Goal: Transaction & Acquisition: Download file/media

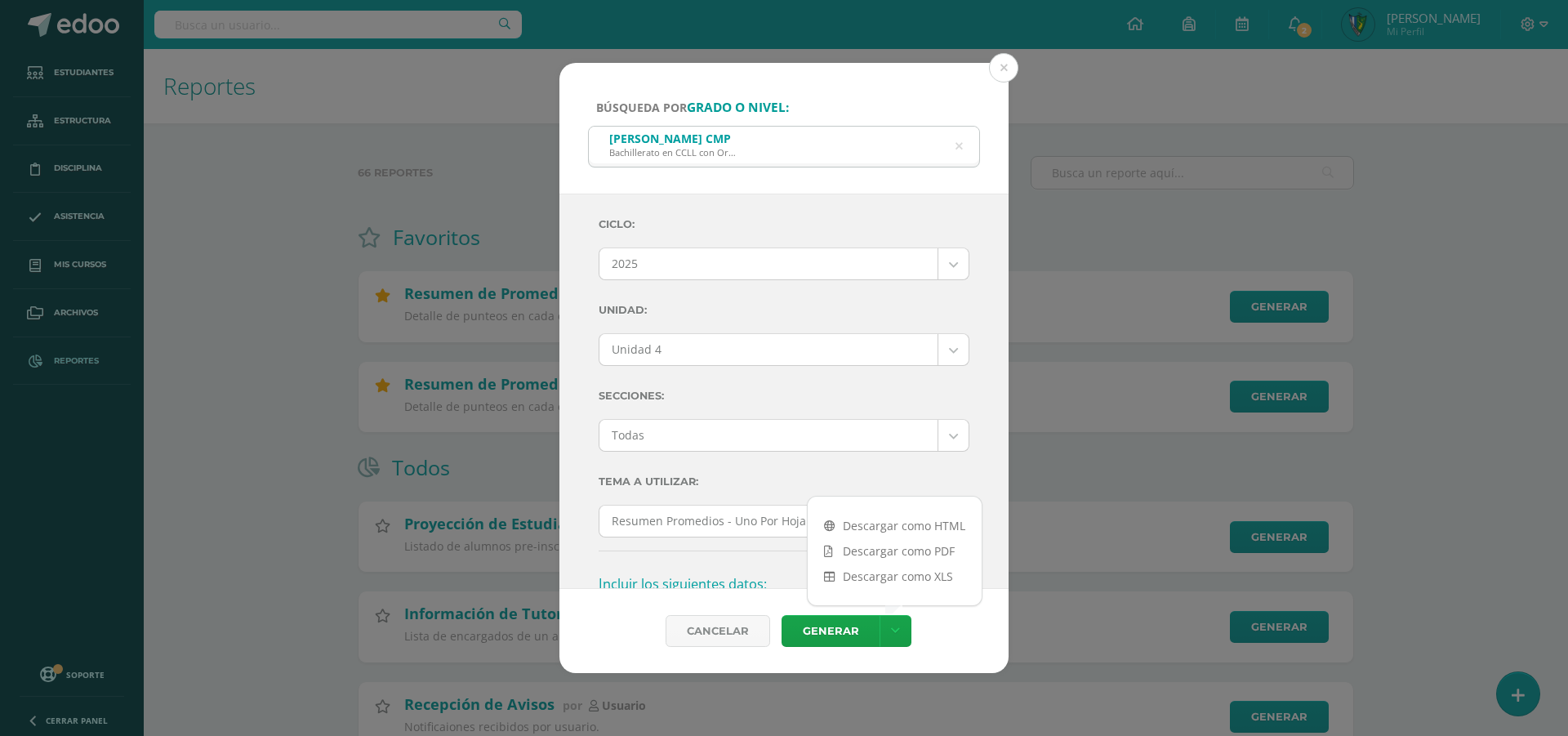
select select "7"
select select "Unidad 4"
click at [1006, 75] on button at bounding box center [1004, 68] width 29 height 29
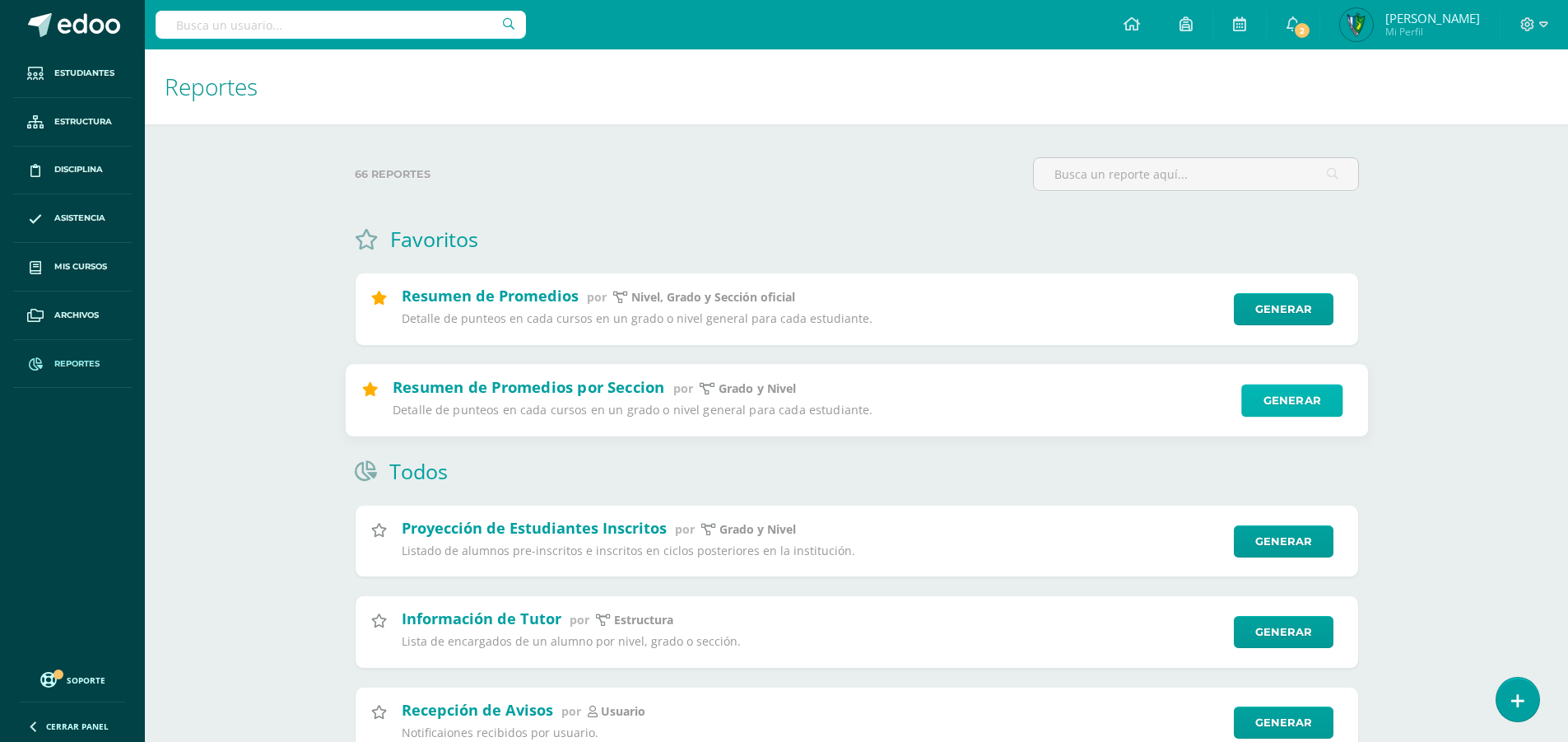
click at [1278, 402] on link "Generar" at bounding box center [1292, 400] width 101 height 33
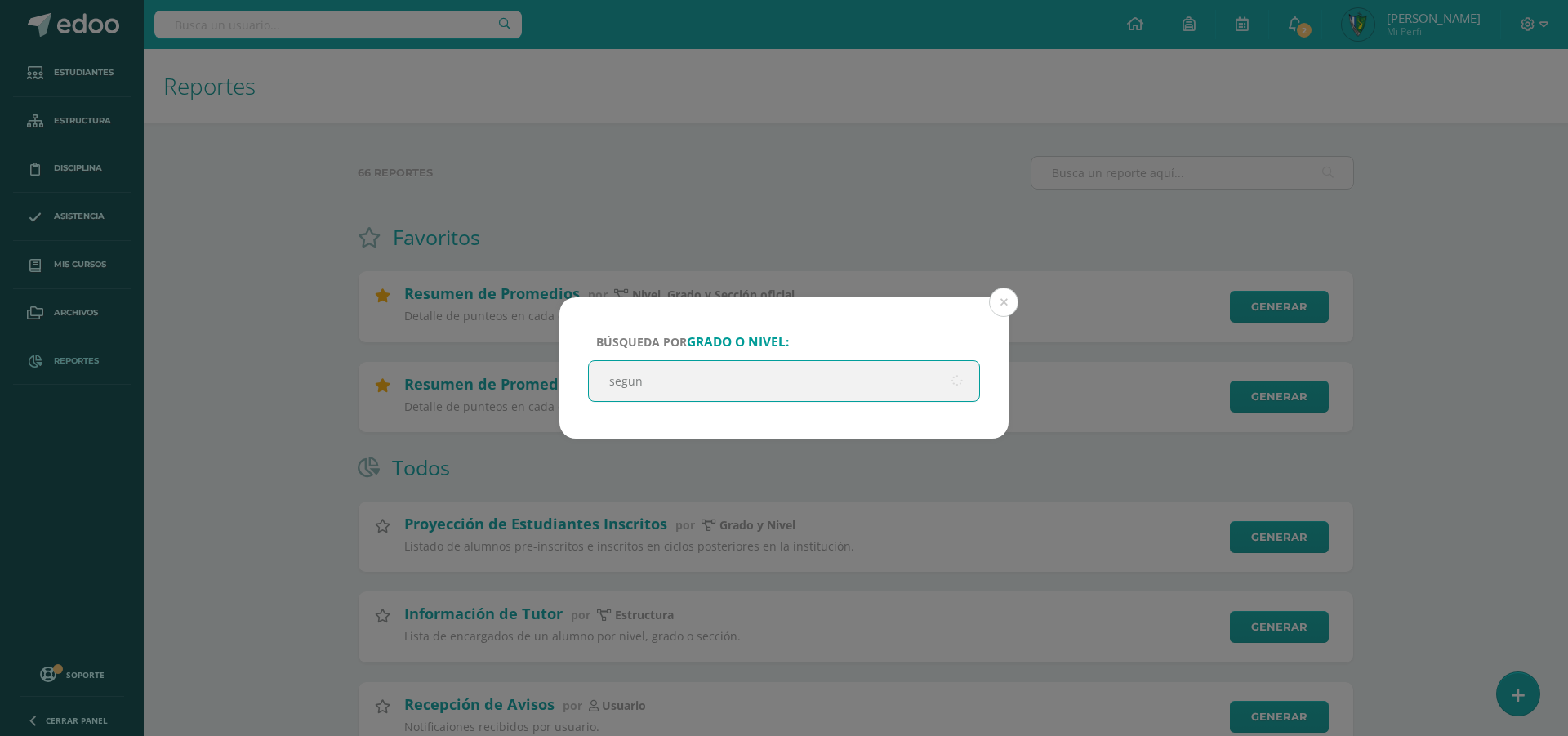
type input "segund"
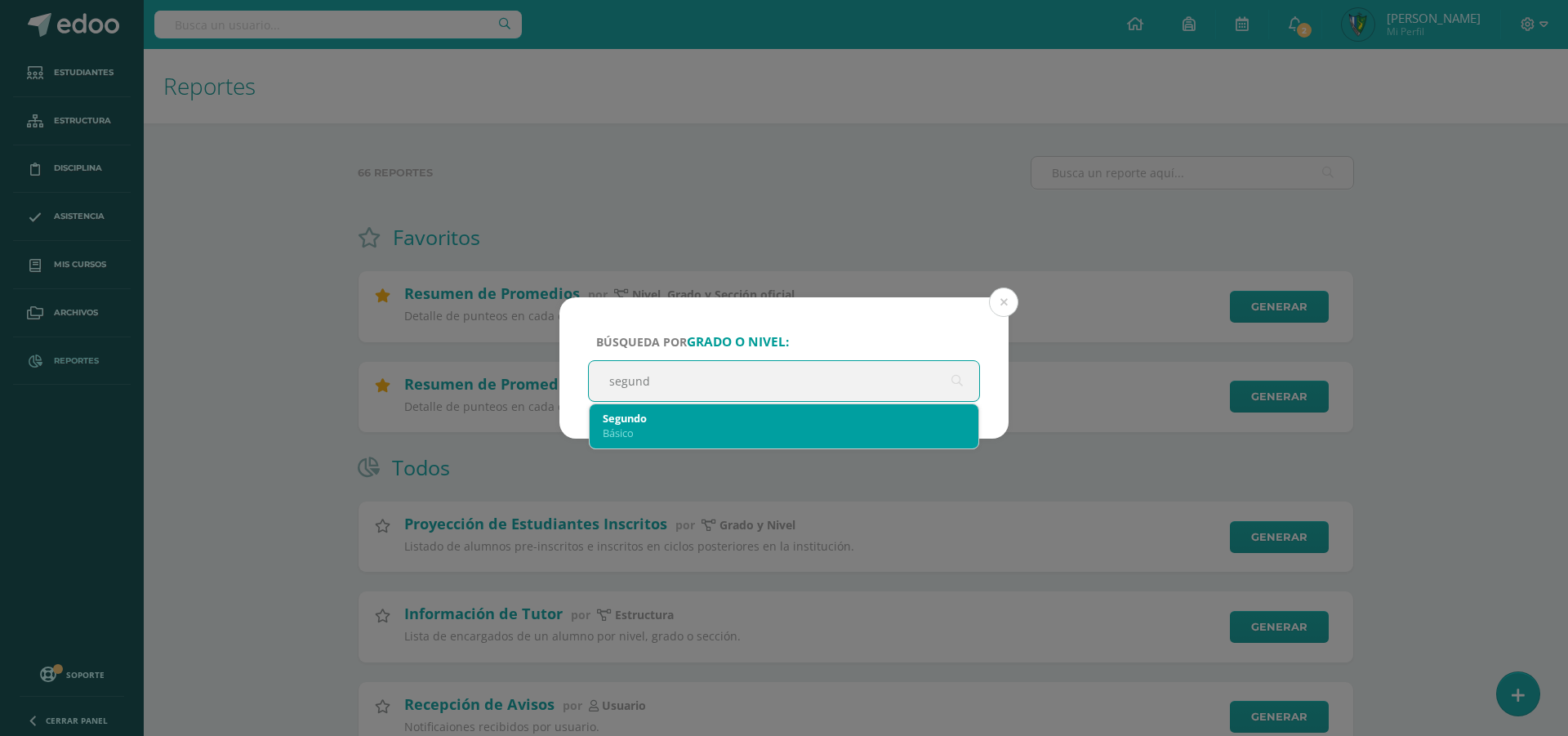
click at [695, 415] on div "Segundo" at bounding box center [784, 418] width 363 height 15
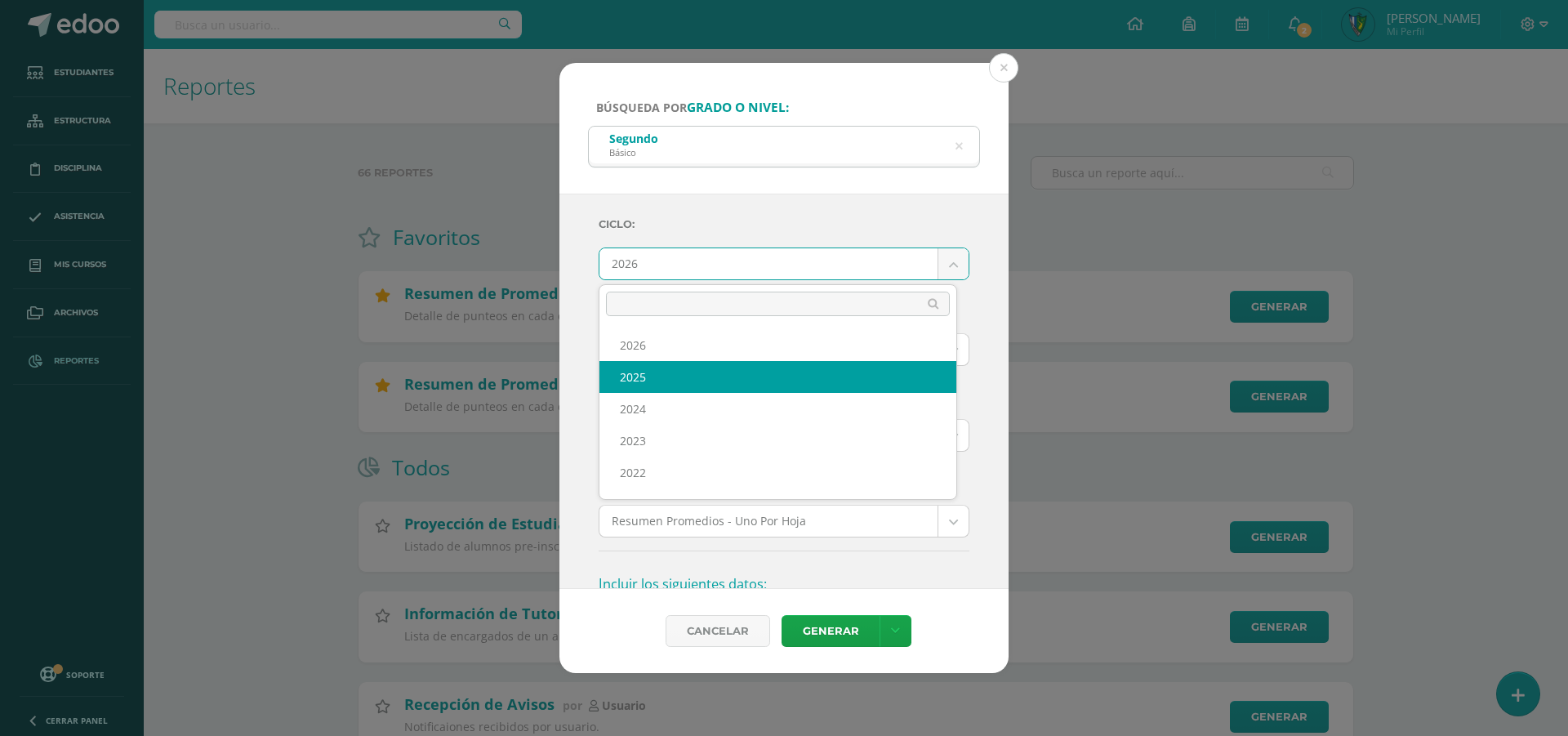
select select "7"
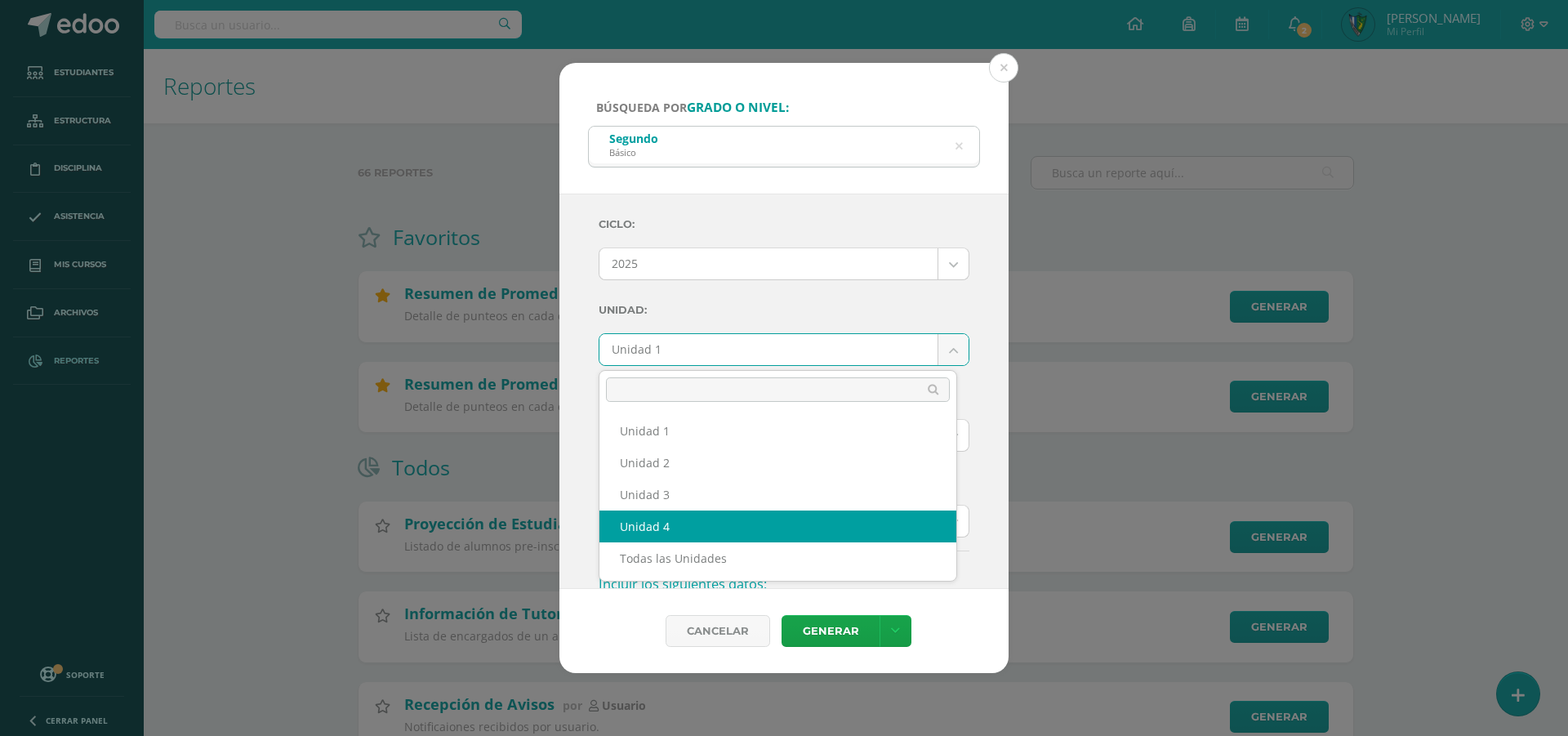
select select "Unidad 4"
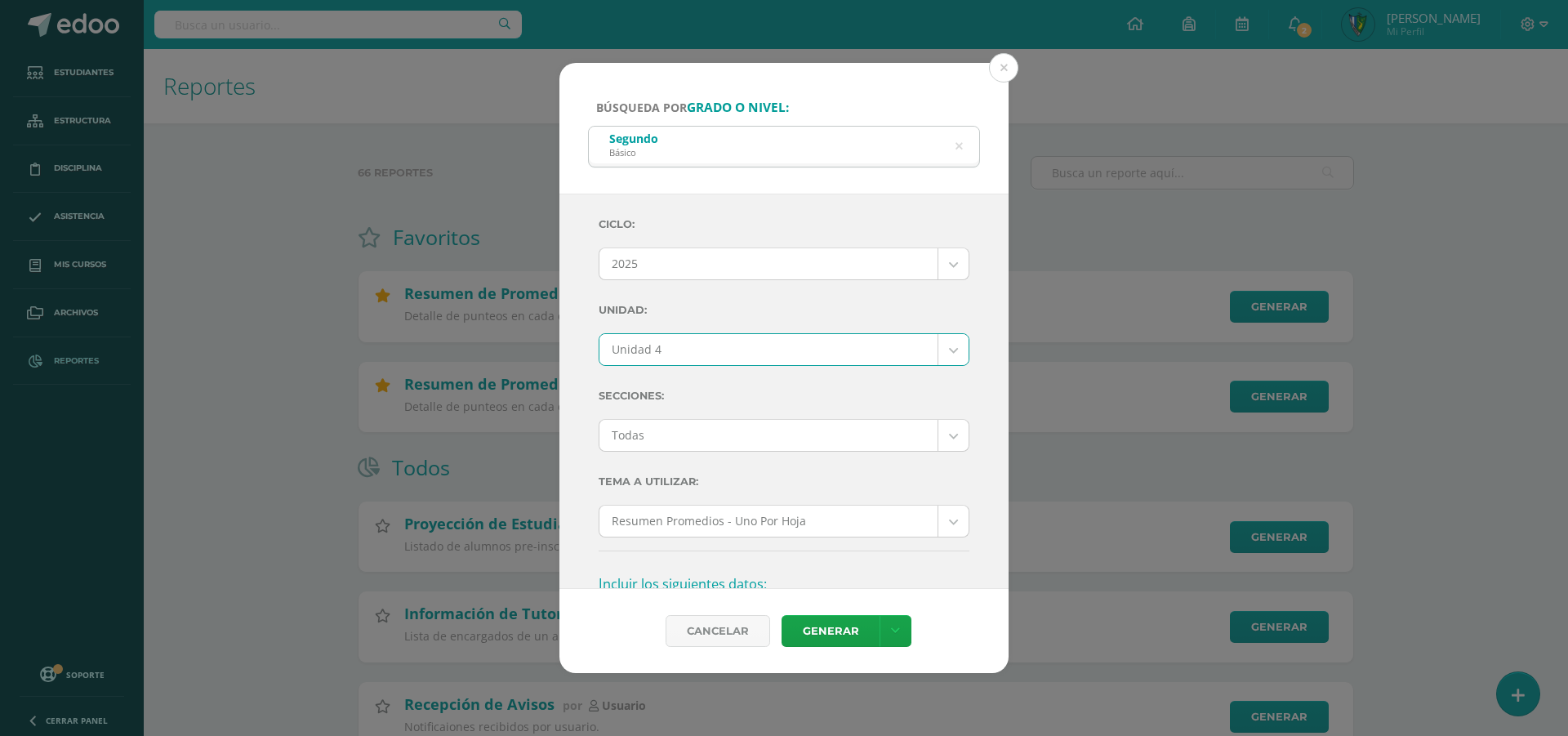
scroll to position [163, 0]
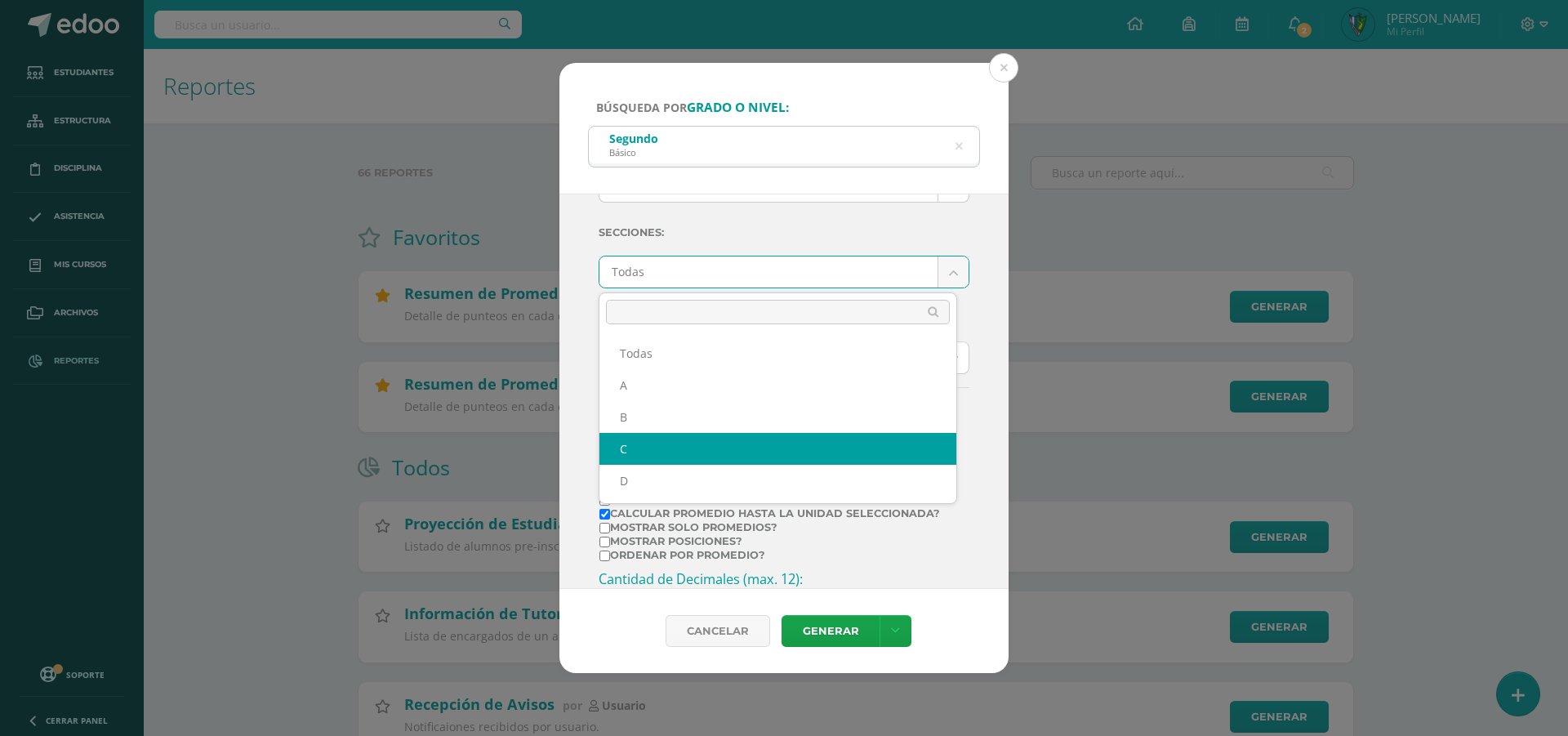
select select "C"
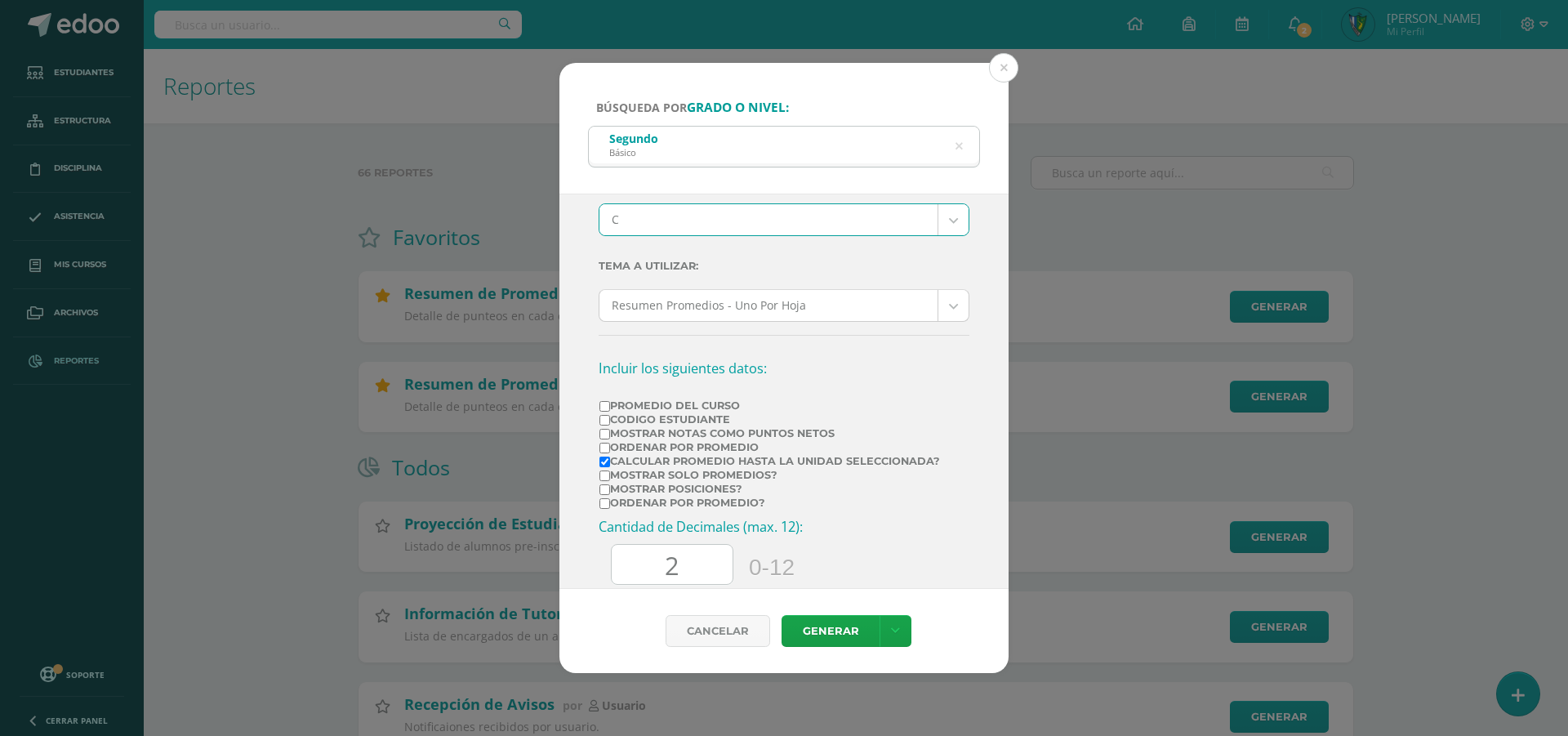
scroll to position [245, 0]
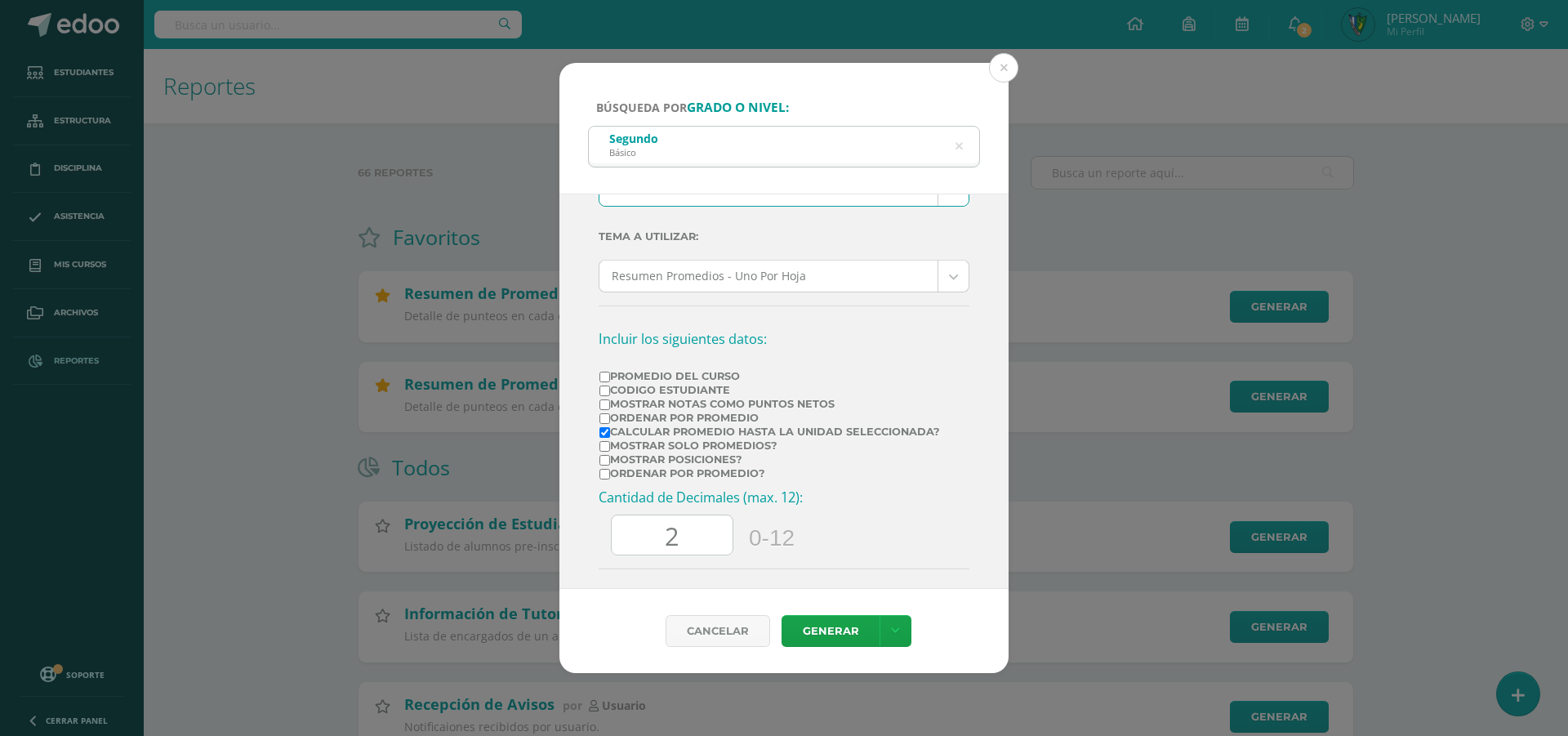
click at [613, 404] on label "Mostrar Notas Como Puntos Netos" at bounding box center [770, 404] width 341 height 12
click at [610, 404] on input "Mostrar Notas Como Puntos Netos" at bounding box center [605, 404] width 11 height 11
click at [612, 405] on label "Mostrar Notas Como Puntos Netos" at bounding box center [770, 404] width 341 height 12
click at [610, 405] on input "Mostrar Notas Como Puntos Netos" at bounding box center [605, 404] width 11 height 11
checkbox input "false"
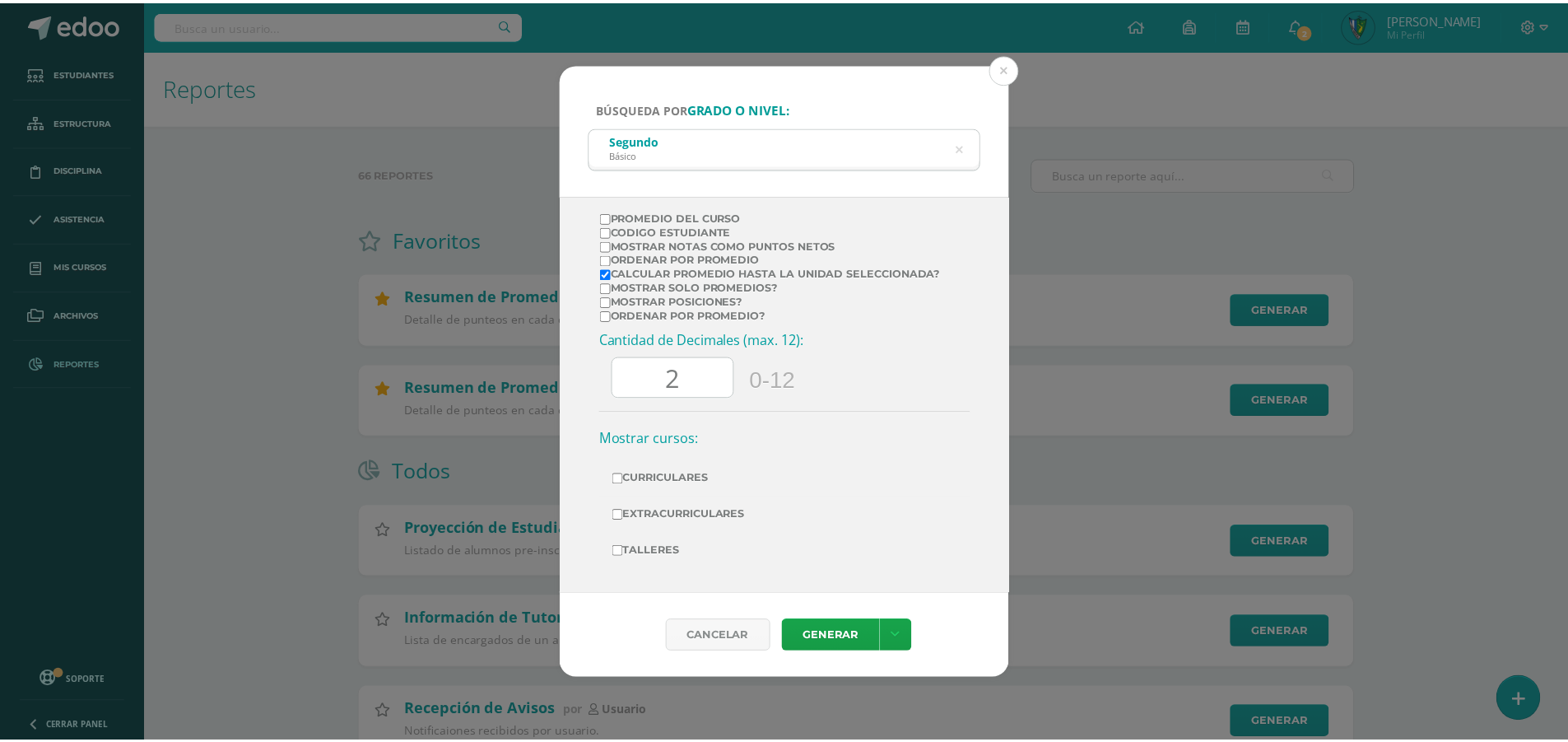
scroll to position [411, 0]
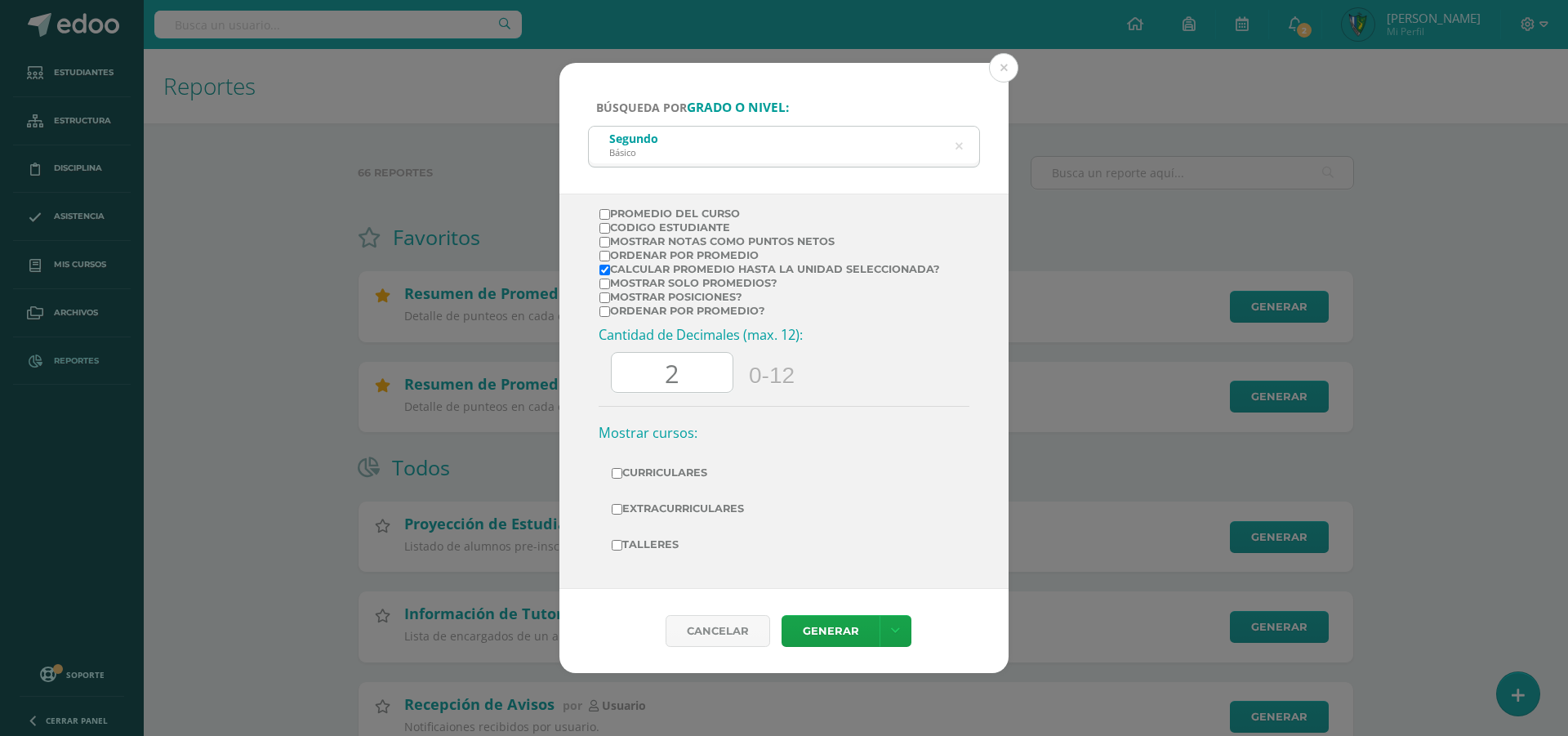
click at [692, 475] on label "Curriculares" at bounding box center [784, 473] width 345 height 23
click at [623, 475] on input "Curriculares" at bounding box center [617, 473] width 11 height 11
checkbox input "true"
click at [689, 506] on label "Extracurriculares" at bounding box center [784, 509] width 345 height 23
click at [623, 506] on input "Extracurriculares" at bounding box center [617, 509] width 11 height 11
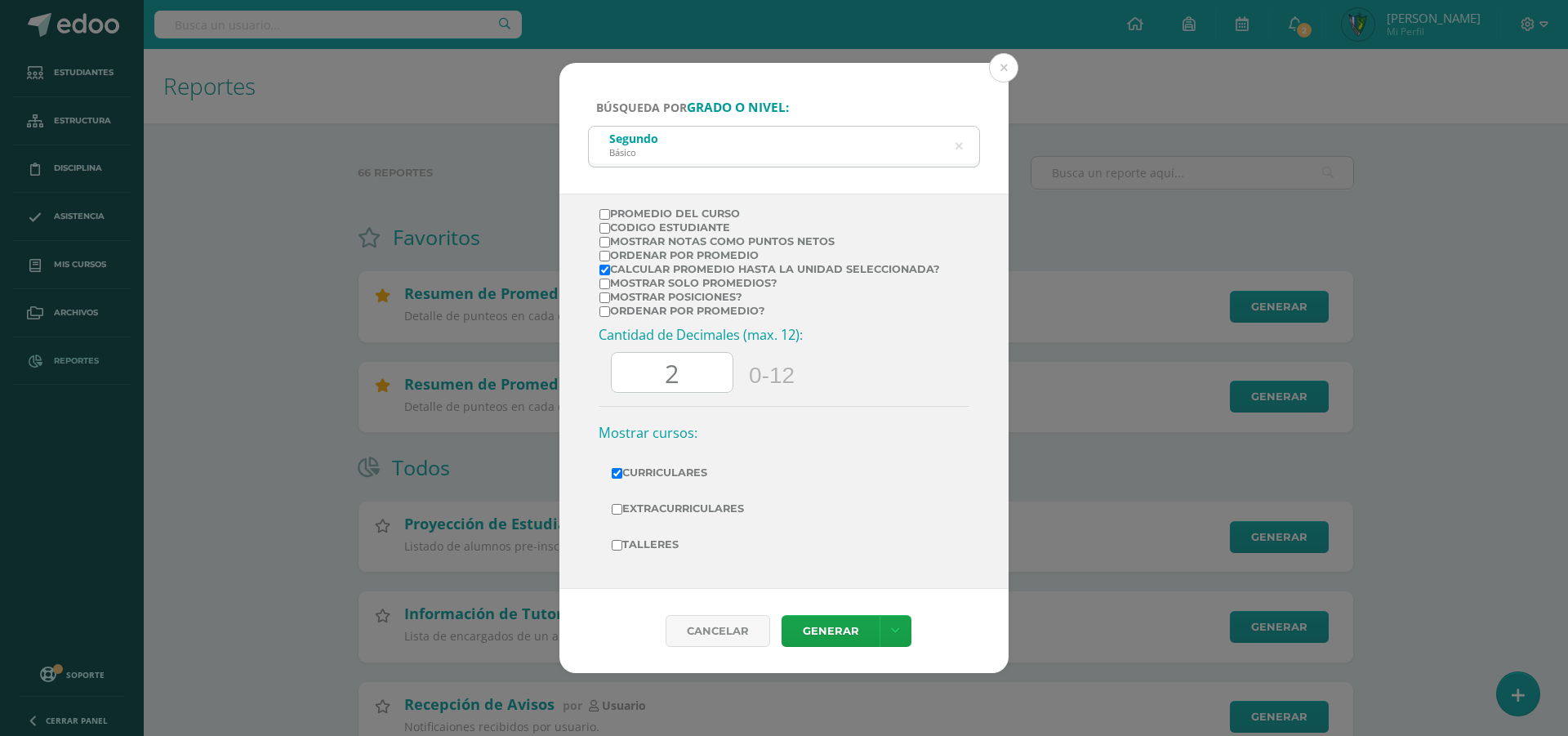
checkbox input "true"
click at [654, 542] on label "Talleres" at bounding box center [784, 545] width 345 height 23
click at [623, 542] on input "Talleres" at bounding box center [617, 545] width 11 height 11
checkbox input "true"
click at [863, 635] on link "Generar" at bounding box center [831, 631] width 98 height 32
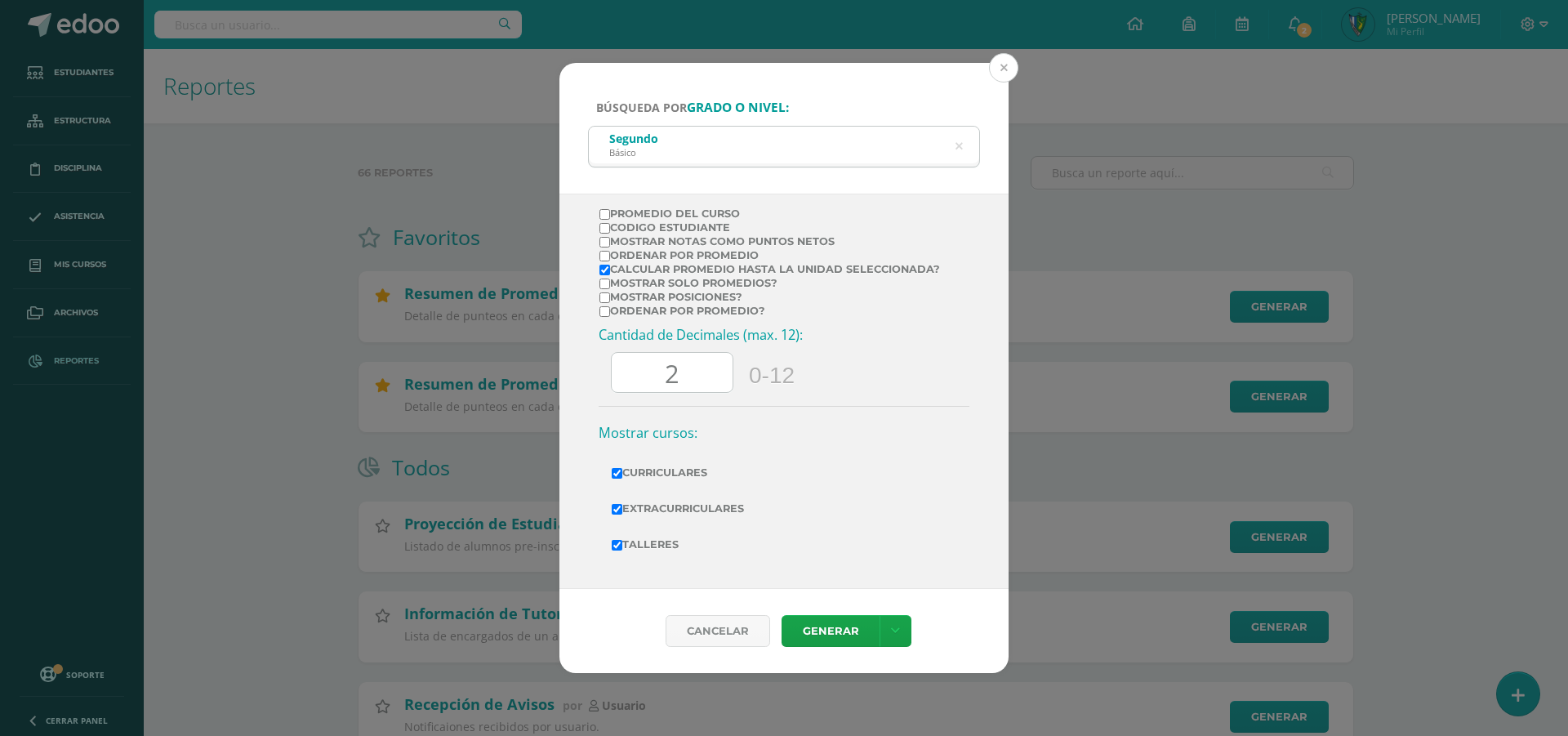
click at [1000, 65] on button at bounding box center [1004, 68] width 29 height 29
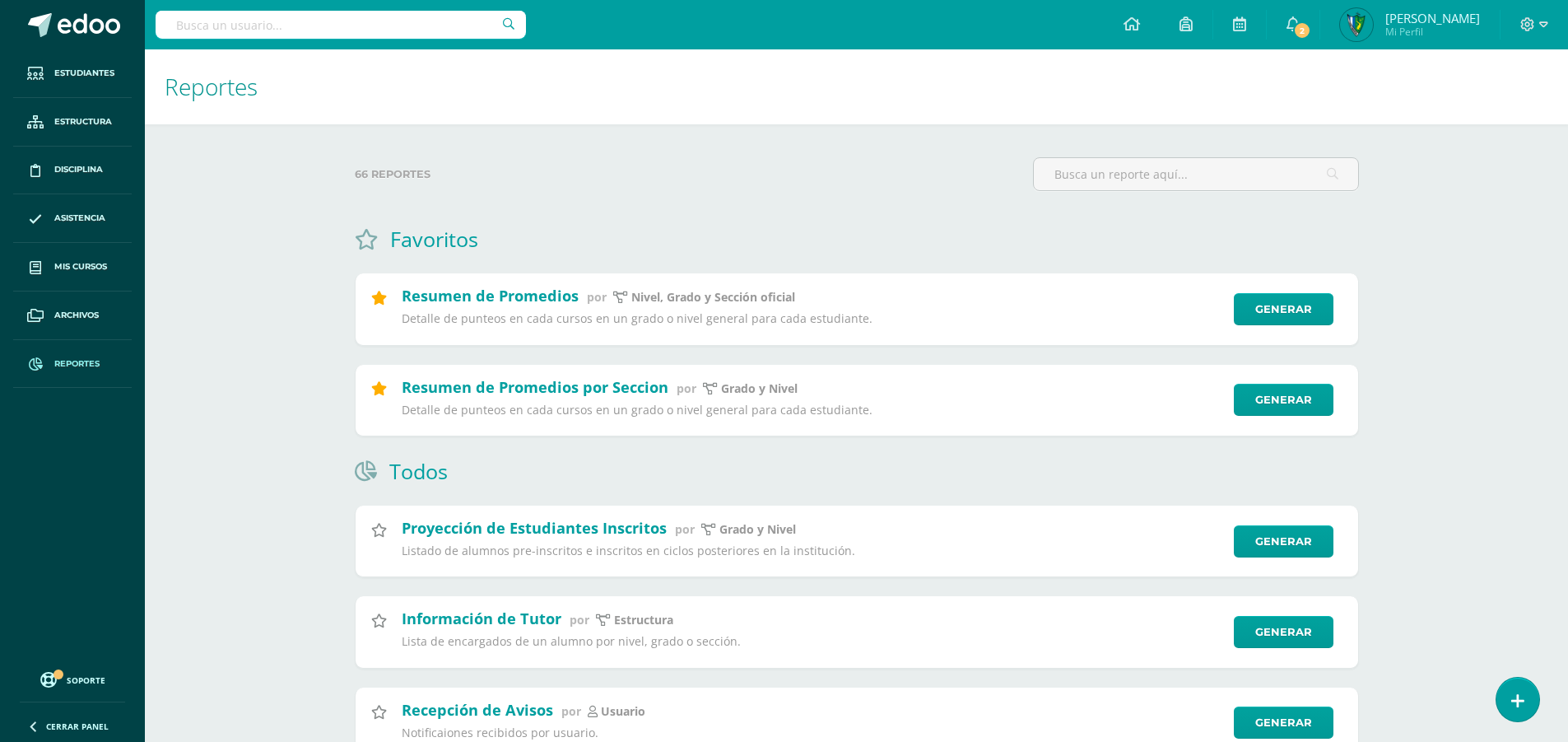
click at [334, 26] on input "text" at bounding box center [341, 25] width 371 height 28
type input "LUIS ROJAS"
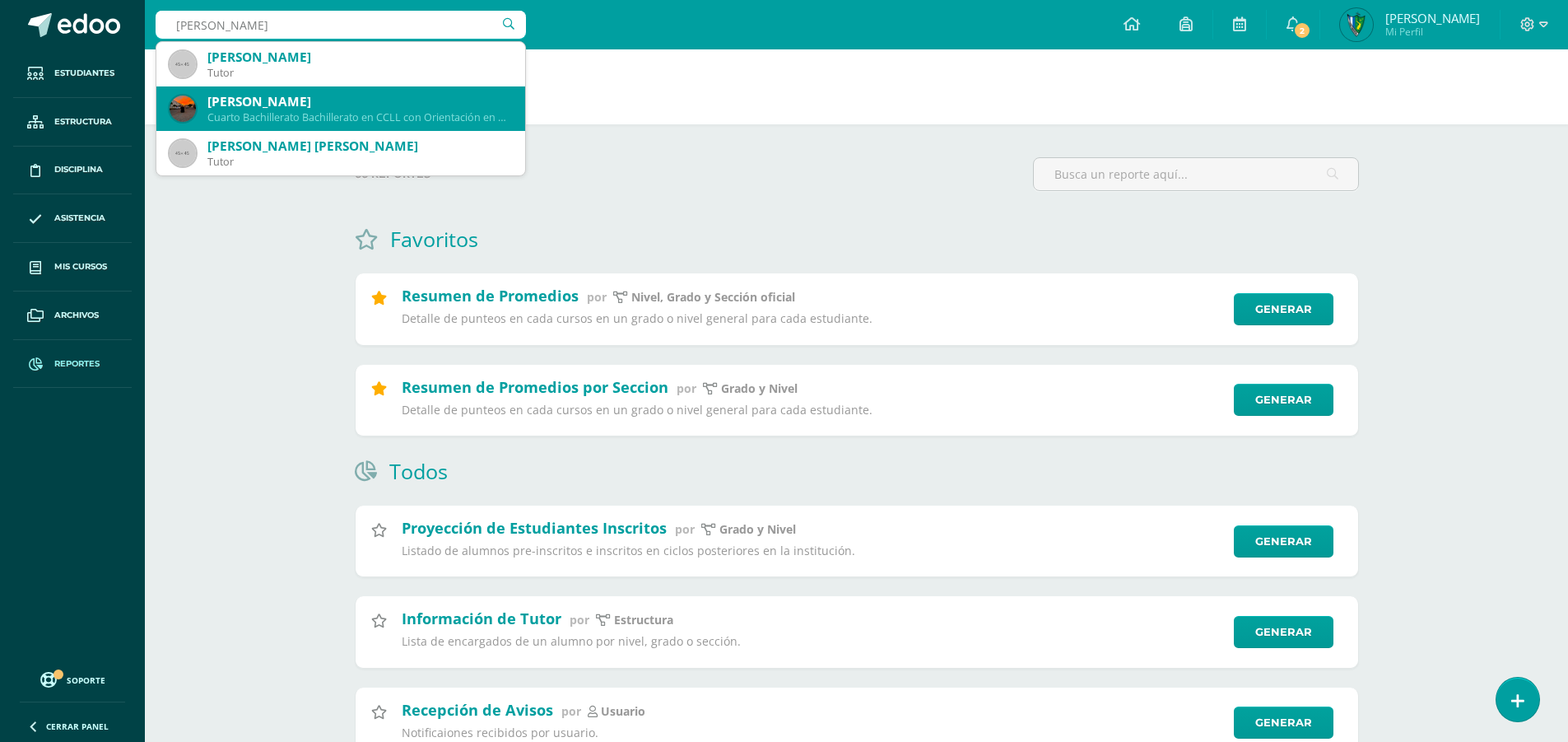
click at [424, 104] on div "Luis Fernando Rojas Flores" at bounding box center [360, 101] width 305 height 17
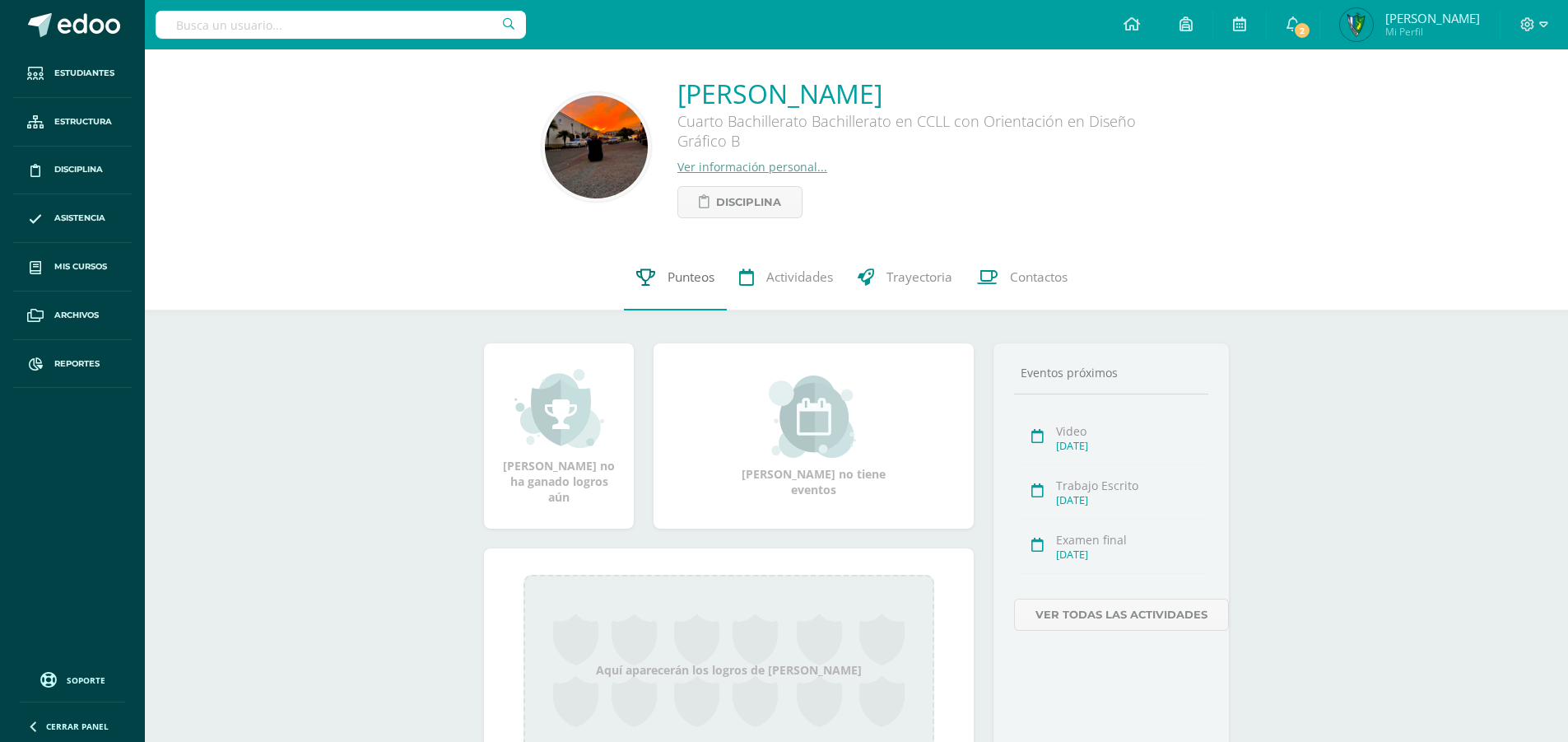
click at [723, 280] on link "Punteos" at bounding box center [675, 278] width 103 height 66
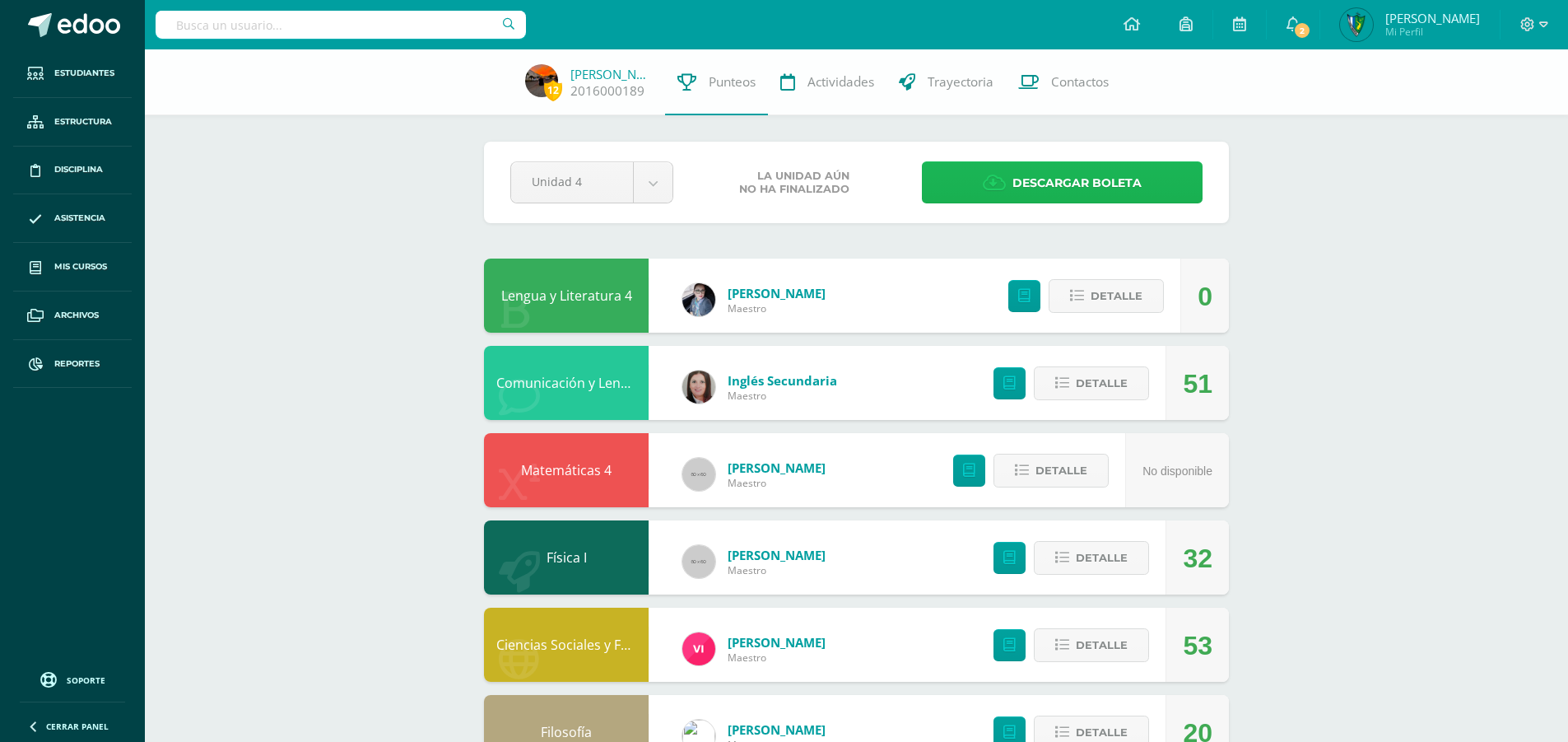
click at [997, 185] on icon at bounding box center [995, 183] width 23 height 18
click at [256, 35] on input "text" at bounding box center [341, 25] width 371 height 28
type input "CHAMALE MEDA"
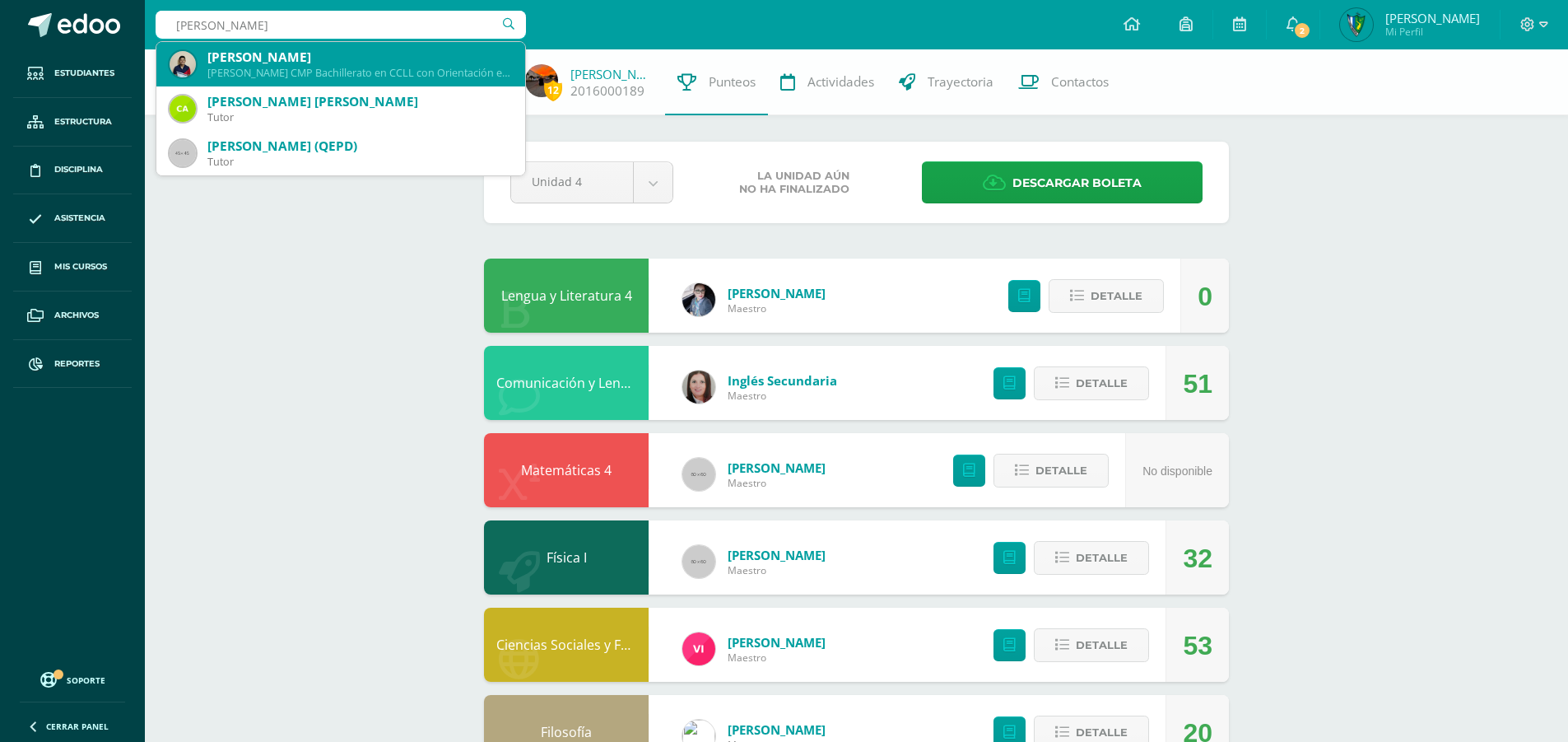
click at [278, 75] on div "Quinto Bachillerato CMP Bachillerato en CCLL con Orientación en Computación 22J…" at bounding box center [360, 72] width 305 height 14
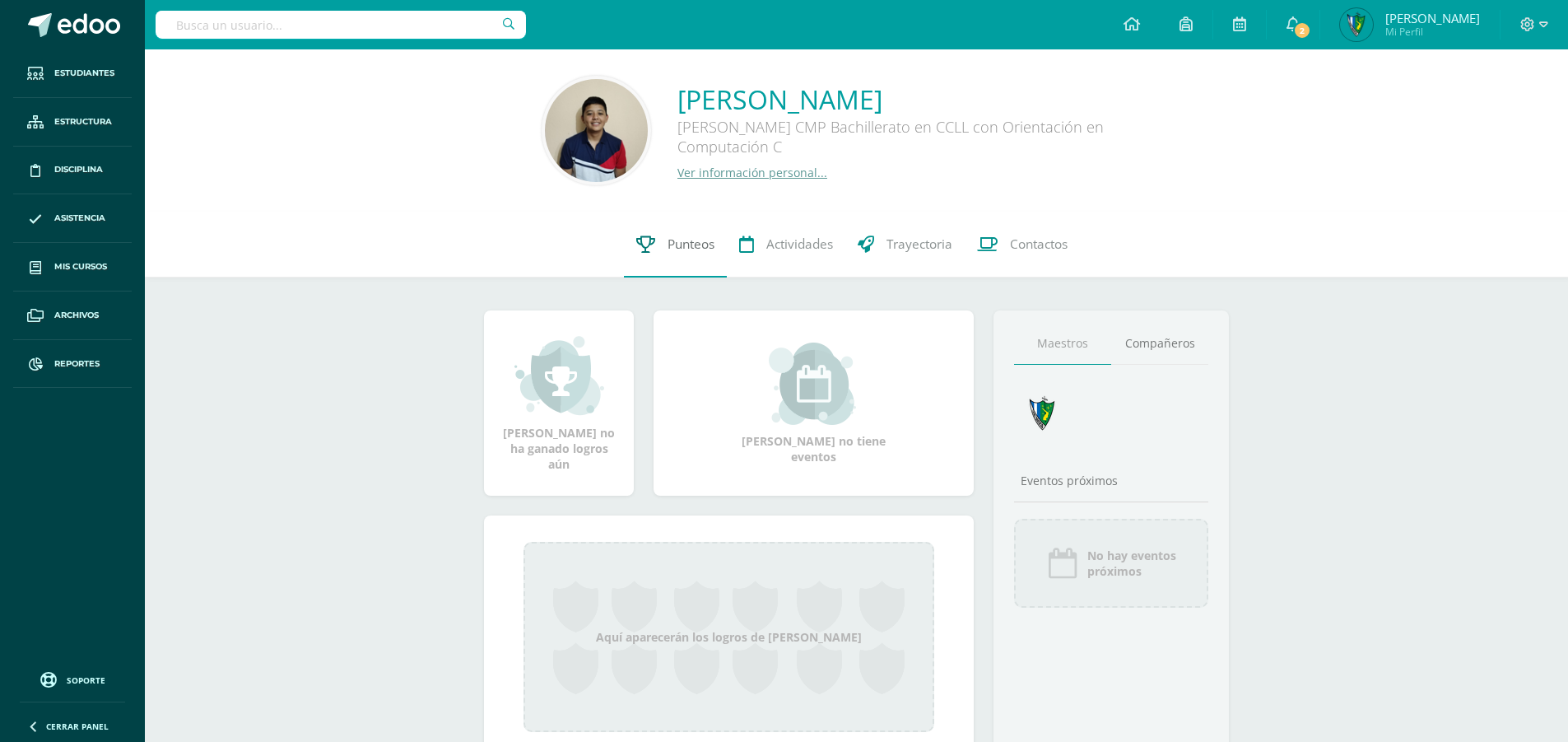
click at [699, 258] on link "Punteos" at bounding box center [675, 245] width 103 height 66
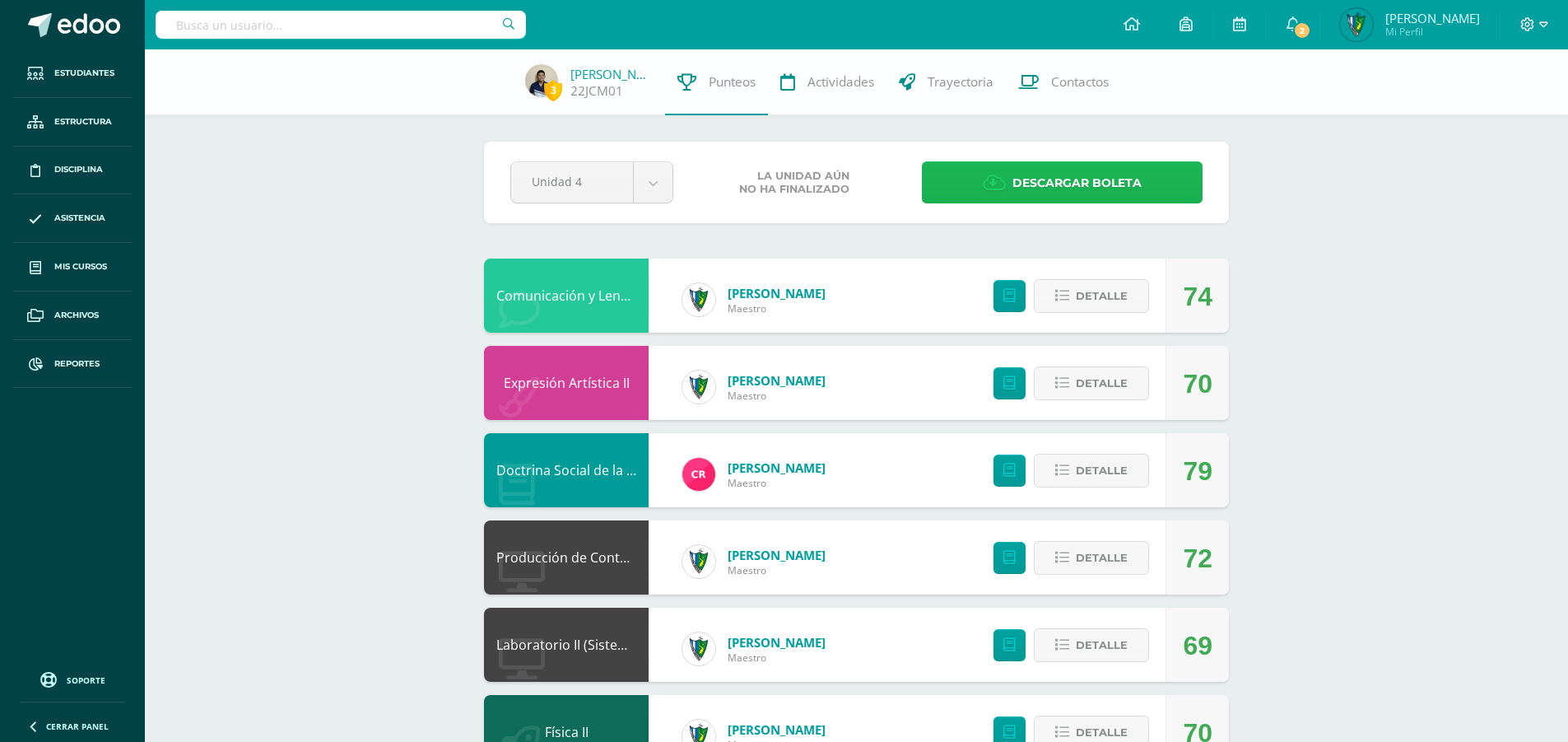
click at [1008, 162] on link "Descargar boleta" at bounding box center [1062, 182] width 281 height 42
